Goal: Task Accomplishment & Management: Use online tool/utility

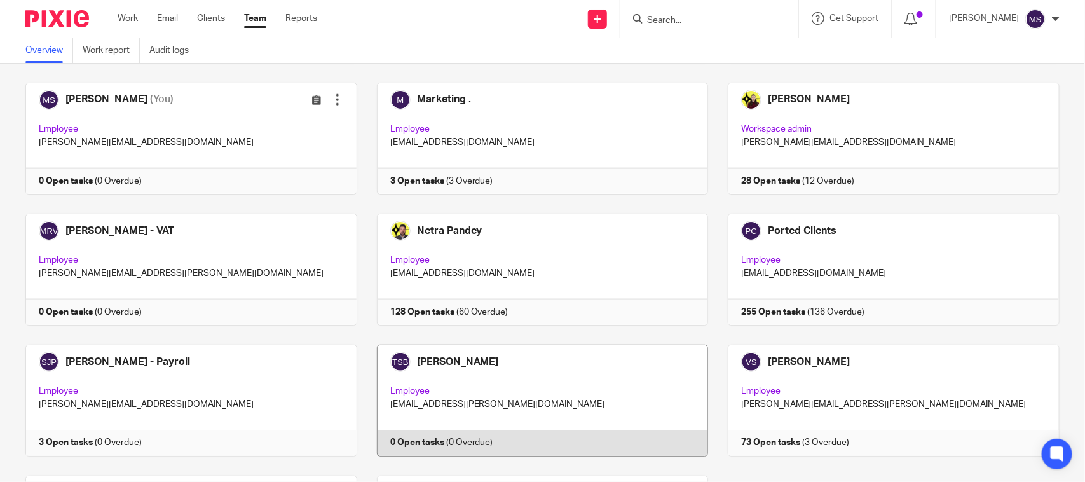
scroll to position [704, 0]
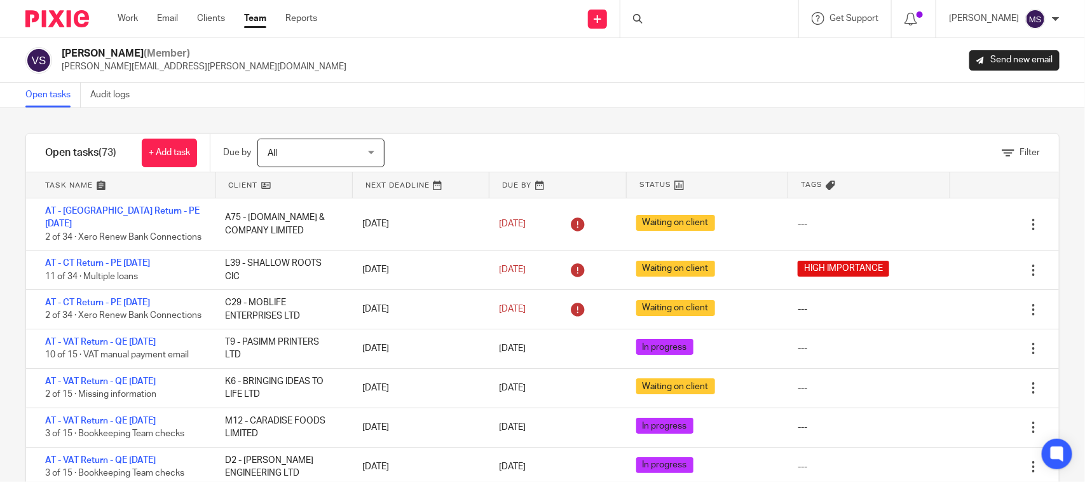
click at [638, 102] on div "Open tasks Audit logs" at bounding box center [542, 95] width 1085 height 25
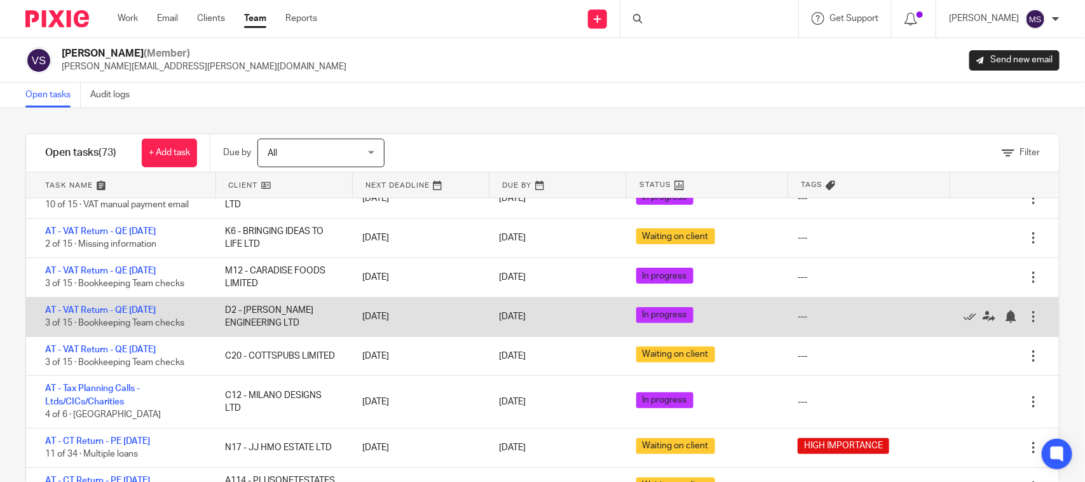
scroll to position [159, 0]
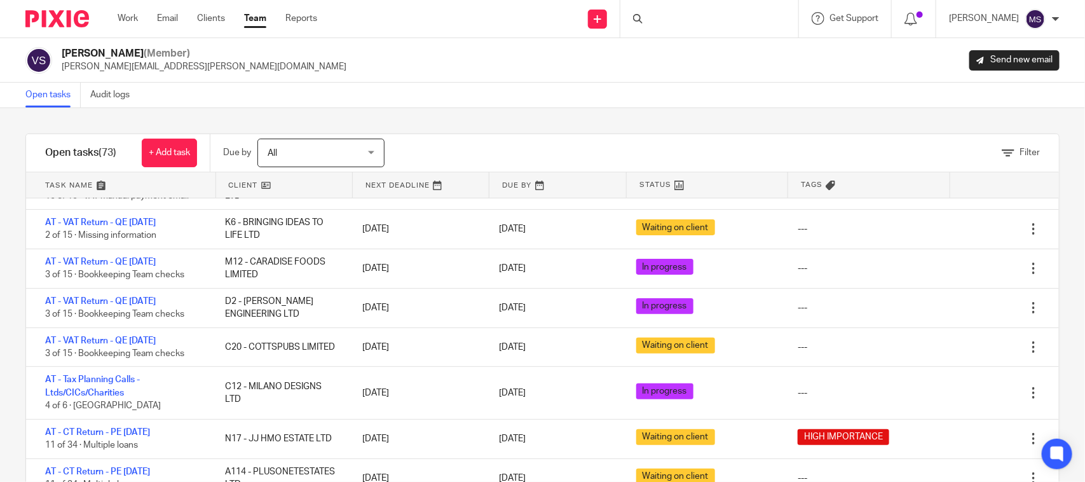
click at [620, 84] on div "Open tasks Audit logs" at bounding box center [542, 95] width 1085 height 25
click at [601, 76] on div "[PERSON_NAME] (Member) [PERSON_NAME][EMAIL_ADDRESS][PERSON_NAME][DOMAIN_NAME] S…" at bounding box center [542, 60] width 1085 height 44
click at [605, 102] on div "Open tasks Audit logs" at bounding box center [542, 95] width 1085 height 25
click at [503, 107] on div "Open tasks Audit logs" at bounding box center [542, 95] width 1085 height 25
